Goal: Navigation & Orientation: Find specific page/section

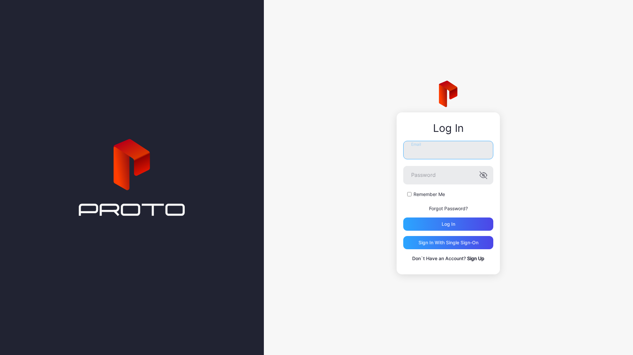
type input "**********"
click at [433, 224] on div "Log in" at bounding box center [448, 224] width 90 height 13
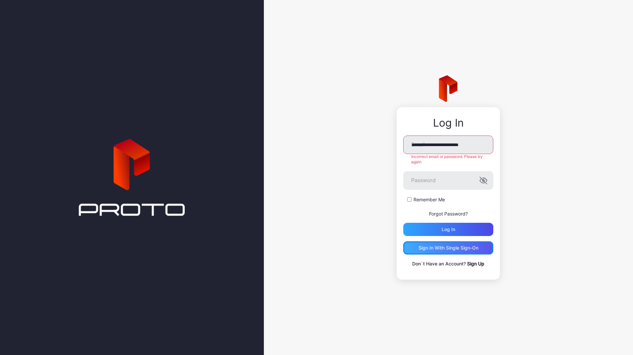
click at [446, 252] on div "Sign in With Single Sign-On" at bounding box center [448, 248] width 90 height 13
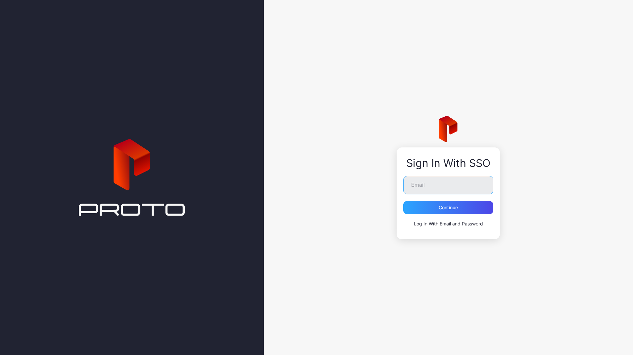
type input "**********"
click at [434, 203] on div "Continue" at bounding box center [448, 207] width 90 height 13
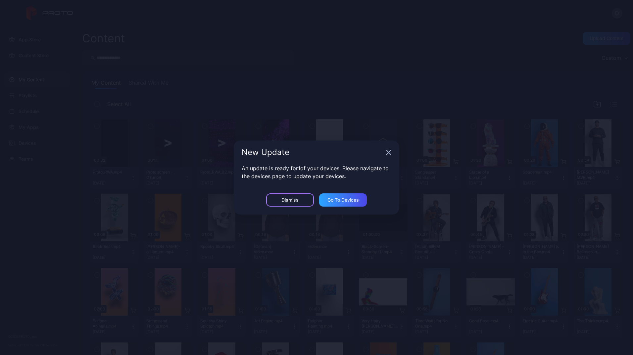
click at [307, 198] on div "Dismiss" at bounding box center [290, 200] width 48 height 13
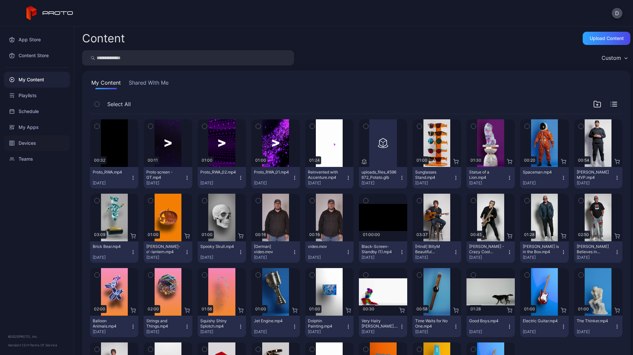
click at [33, 139] on div "Devices" at bounding box center [37, 143] width 66 height 16
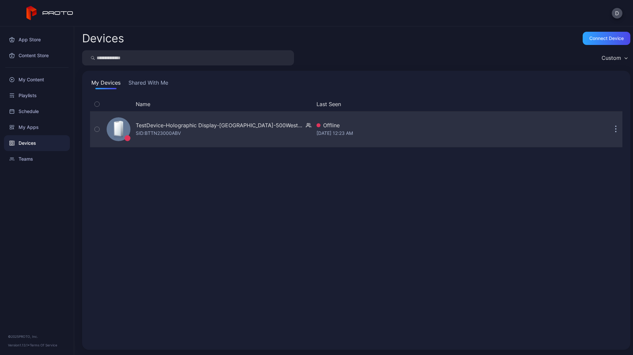
click at [230, 123] on div "TestDevice-Holographic Display-[GEOGRAPHIC_DATA]-500West-Showcase" at bounding box center [219, 125] width 167 height 8
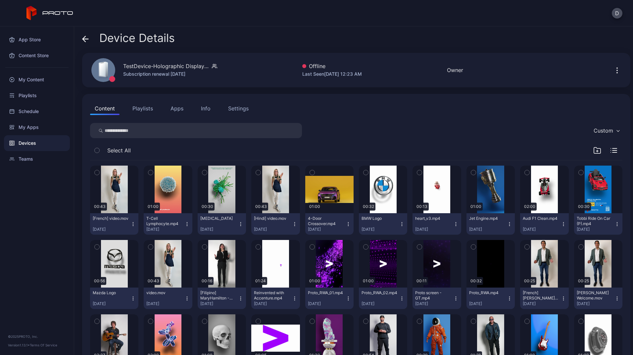
click at [36, 142] on div "Devices" at bounding box center [37, 143] width 66 height 16
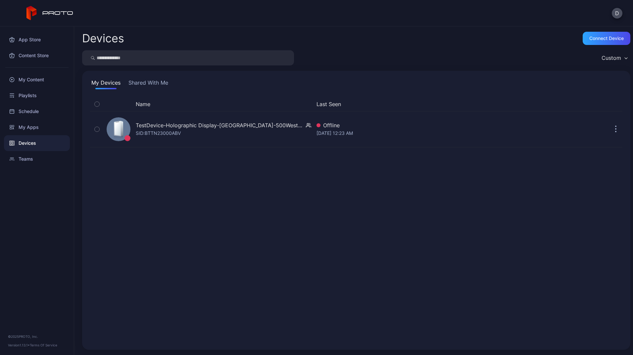
click at [147, 86] on button "Shared With Me" at bounding box center [148, 84] width 42 height 11
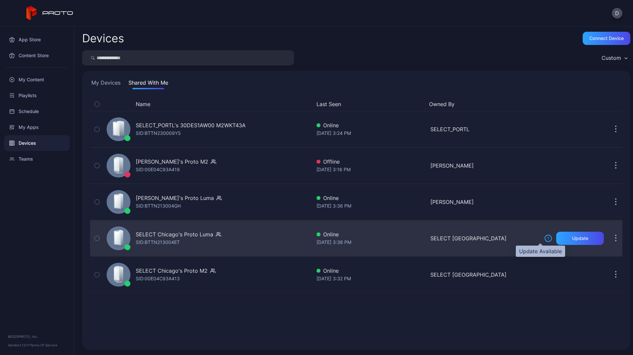
click at [544, 239] on icon at bounding box center [548, 239] width 8 height 8
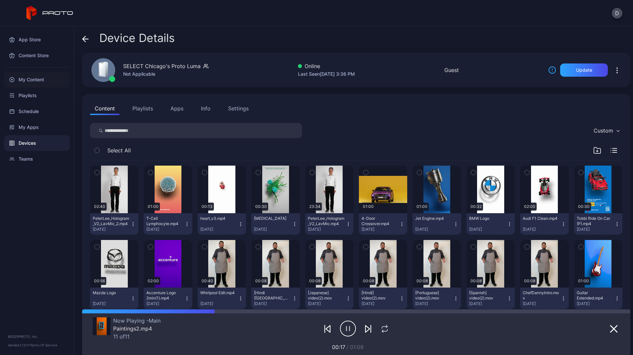
click at [31, 79] on div "My Content" at bounding box center [37, 80] width 66 height 16
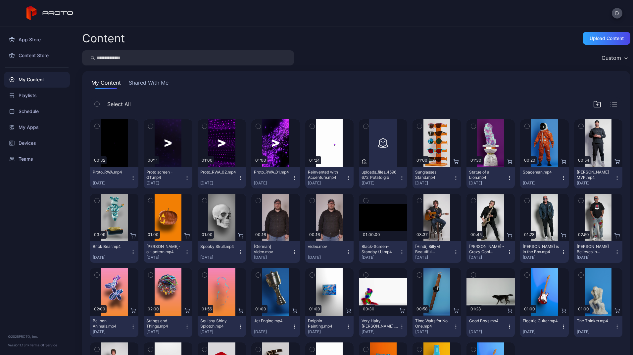
click at [204, 200] on icon "button" at bounding box center [204, 200] width 5 height 7
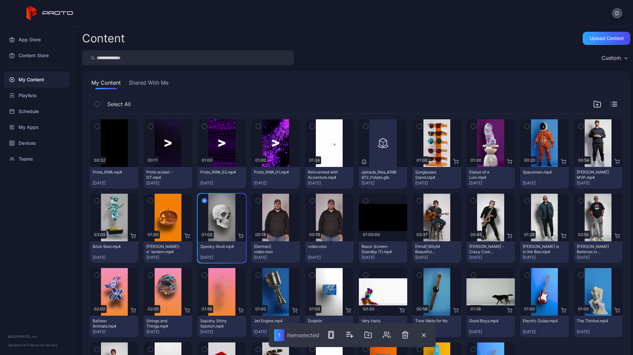
click at [148, 201] on icon "button" at bounding box center [150, 200] width 5 height 7
click at [337, 334] on icon "button" at bounding box center [333, 335] width 8 height 8
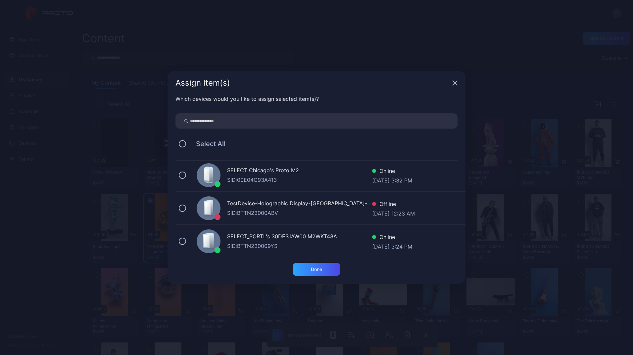
scroll to position [104, 0]
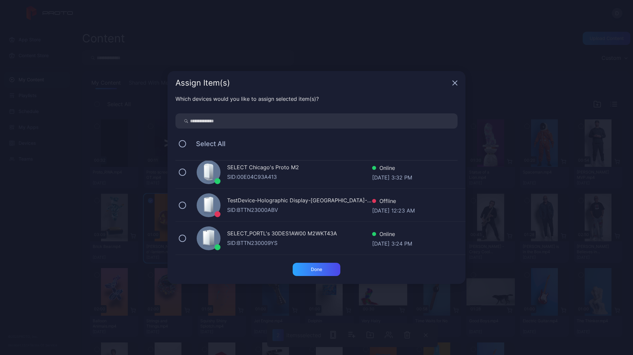
click at [253, 202] on div "TestDevice-Holographic Display-[GEOGRAPHIC_DATA]-500West-Showcase" at bounding box center [299, 202] width 145 height 10
click at [452, 84] on div "Assign Item(s)" at bounding box center [316, 83] width 298 height 24
click at [455, 82] on icon "button" at bounding box center [455, 83] width 4 height 4
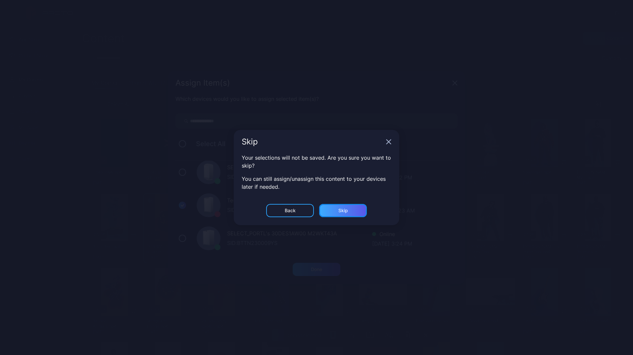
click at [328, 209] on div "Skip" at bounding box center [343, 210] width 48 height 13
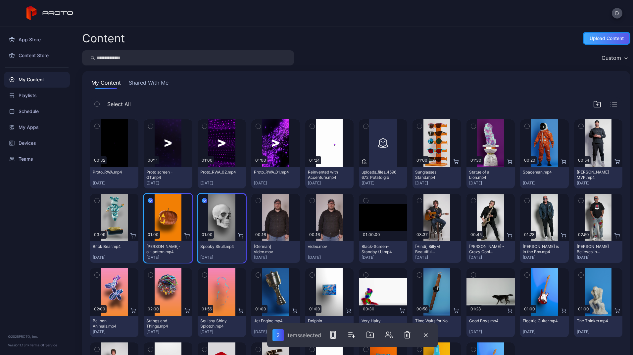
click at [582, 35] on div "Upload Content" at bounding box center [606, 38] width 48 height 13
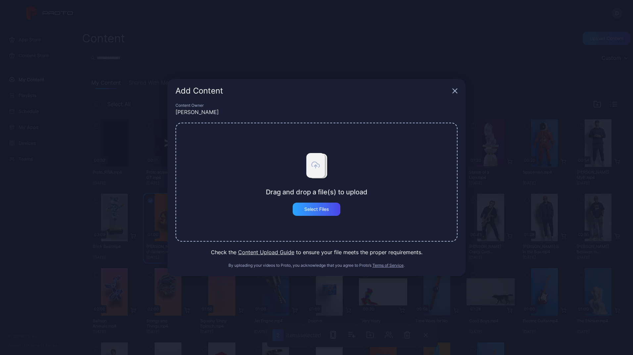
click at [455, 92] on icon "button" at bounding box center [454, 90] width 5 height 5
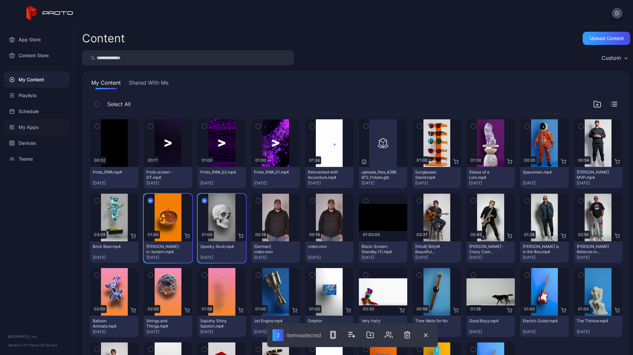
click at [36, 130] on div "My Apps" at bounding box center [37, 127] width 66 height 16
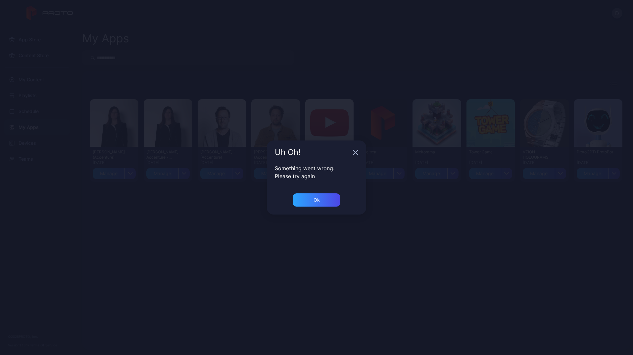
click at [352, 153] on div "Uh Oh!" at bounding box center [316, 153] width 99 height 24
click at [319, 200] on div "Ok" at bounding box center [316, 200] width 6 height 5
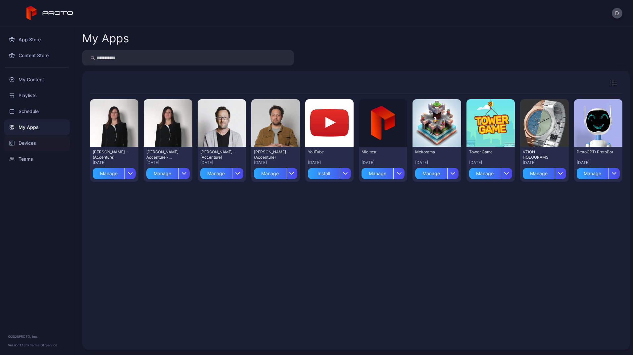
click at [25, 141] on div "Devices" at bounding box center [37, 143] width 66 height 16
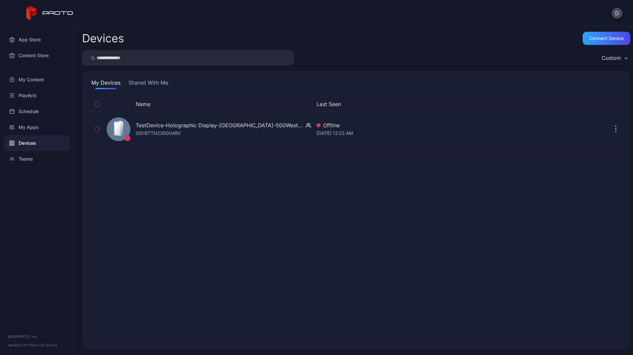
click at [143, 82] on button "Shared With Me" at bounding box center [148, 84] width 42 height 11
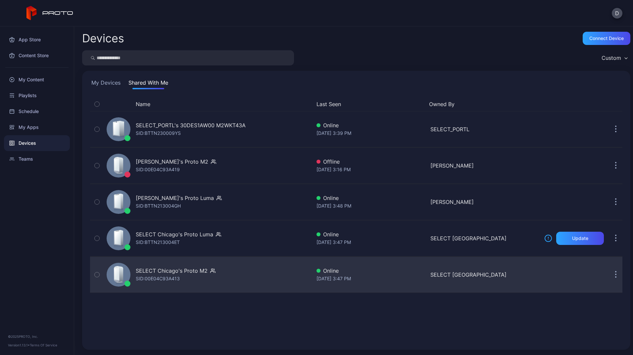
click at [569, 269] on div "SELECT Chicago's Proto M2 SID: 00E04C93A413 Online [DATE] 3:47 PM SELECT [GEOGR…" at bounding box center [356, 274] width 532 height 33
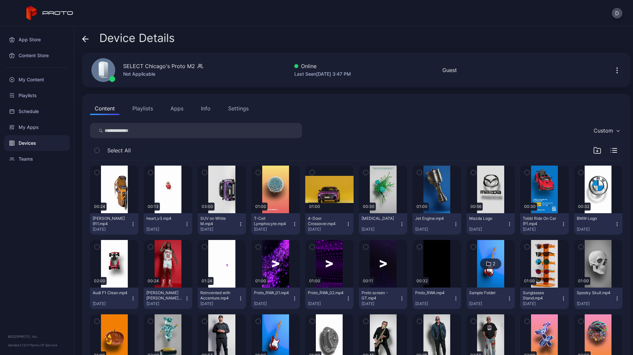
click at [616, 72] on icon "button" at bounding box center [616, 72] width 1 height 1
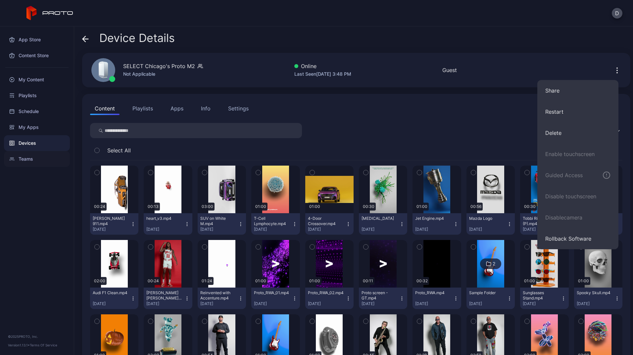
click at [34, 158] on div "Teams" at bounding box center [37, 159] width 66 height 16
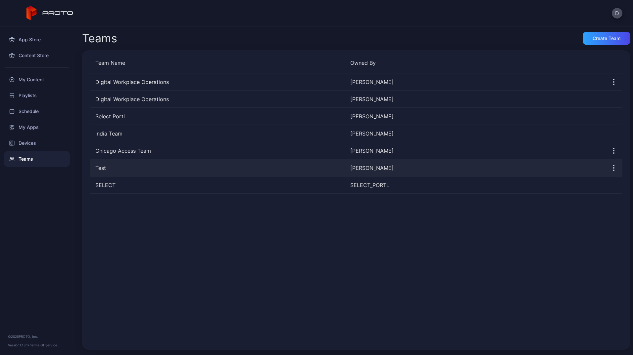
click at [130, 173] on div "Test [PERSON_NAME]" at bounding box center [356, 167] width 532 height 17
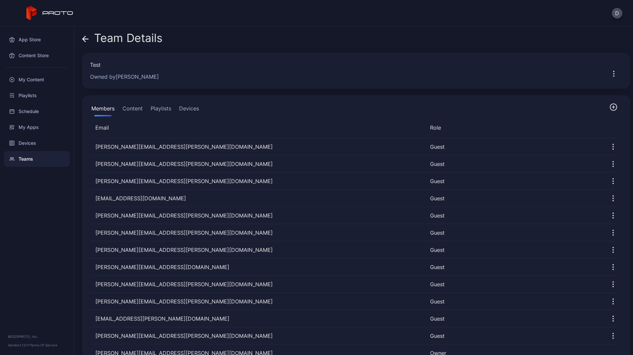
click at [83, 36] on icon at bounding box center [85, 39] width 7 height 7
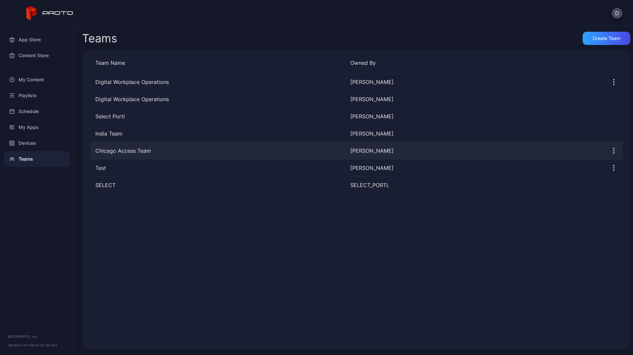
click at [116, 149] on div "Chicago Access Team" at bounding box center [217, 151] width 255 height 8
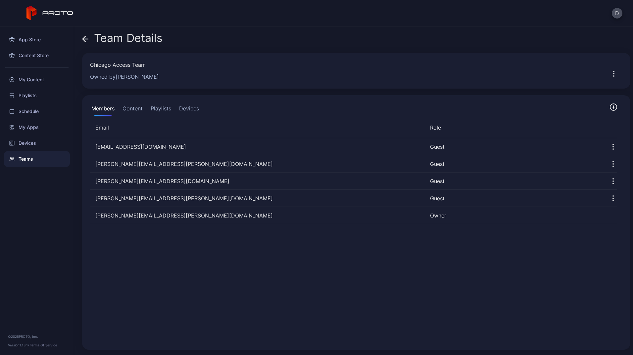
click at [89, 38] on div "Team Details" at bounding box center [122, 40] width 80 height 16
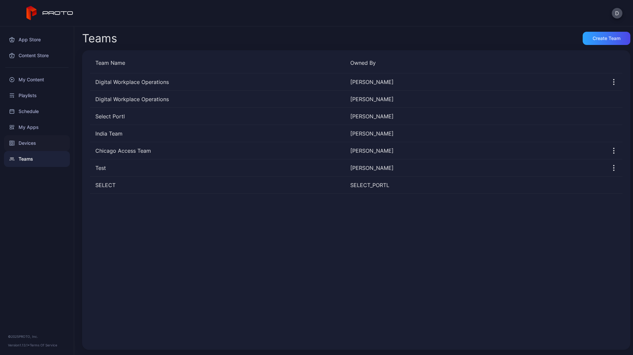
click at [25, 145] on div "Devices" at bounding box center [37, 143] width 66 height 16
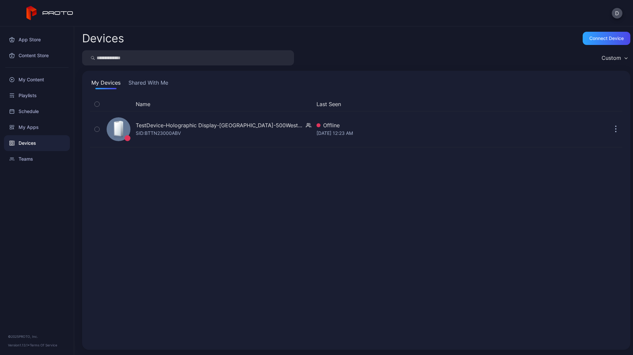
click at [141, 81] on button "Shared With Me" at bounding box center [148, 84] width 42 height 11
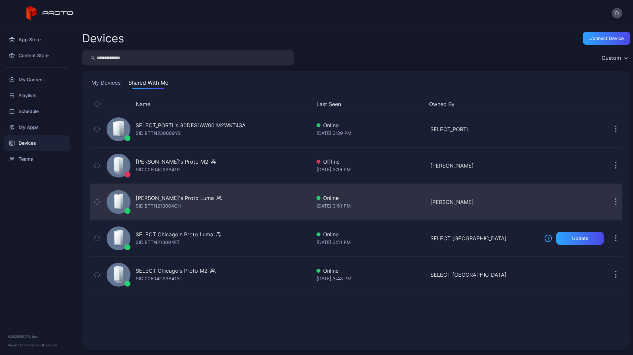
click at [609, 200] on button "button" at bounding box center [615, 202] width 13 height 13
click at [282, 204] on div "[PERSON_NAME]'s Proto [PERSON_NAME]: BTTN213004GH" at bounding box center [207, 202] width 207 height 33
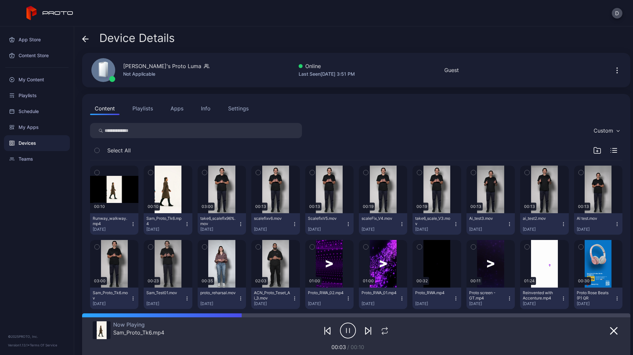
click at [203, 108] on div "Info" at bounding box center [206, 109] width 10 height 8
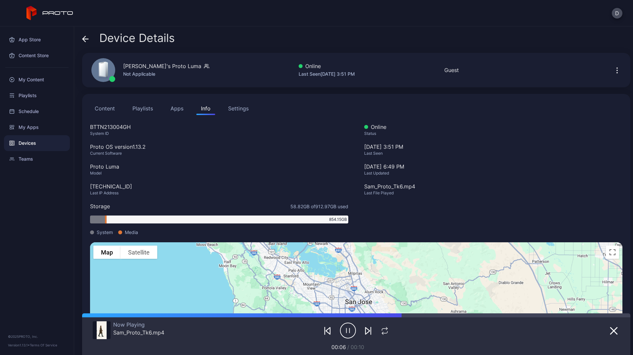
click at [45, 144] on div "Devices" at bounding box center [37, 143] width 66 height 16
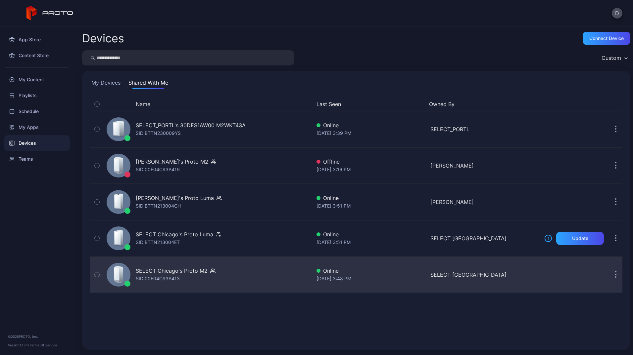
click at [185, 273] on div "SELECT Chicago's Proto M2" at bounding box center [172, 271] width 72 height 8
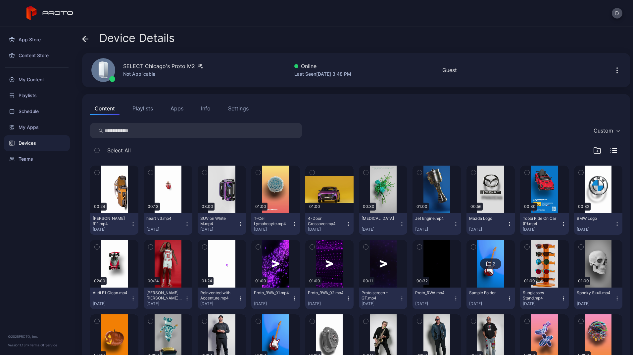
click at [38, 142] on div "Devices" at bounding box center [37, 143] width 66 height 16
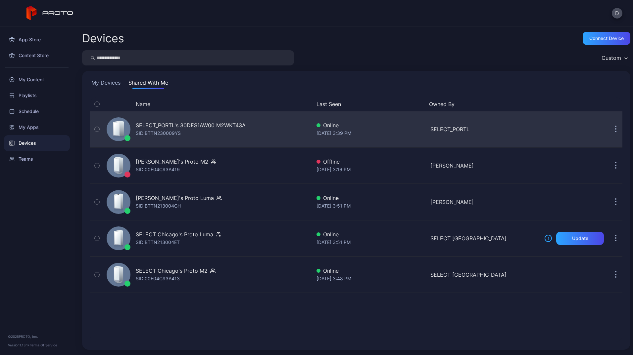
click at [189, 123] on div "SELECT_PORTL's 30DES1AW00 M2WKT43A" at bounding box center [191, 125] width 110 height 8
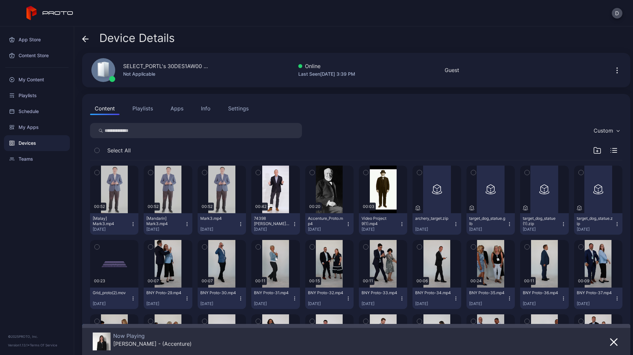
click at [207, 107] on div "Info" at bounding box center [206, 109] width 10 height 8
